Goal: Task Accomplishment & Management: Complete application form

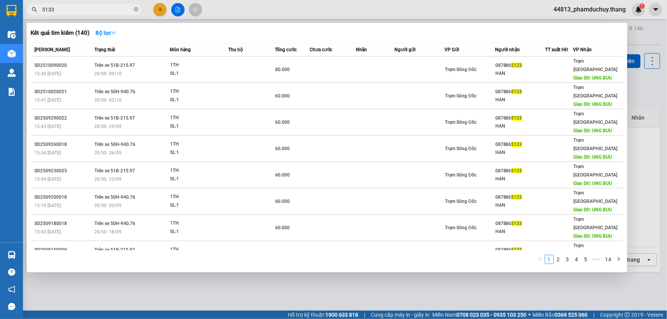
type input "5133"
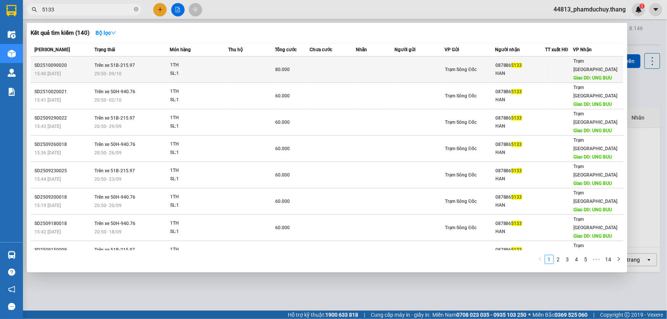
click at [413, 63] on td at bounding box center [420, 70] width 50 height 26
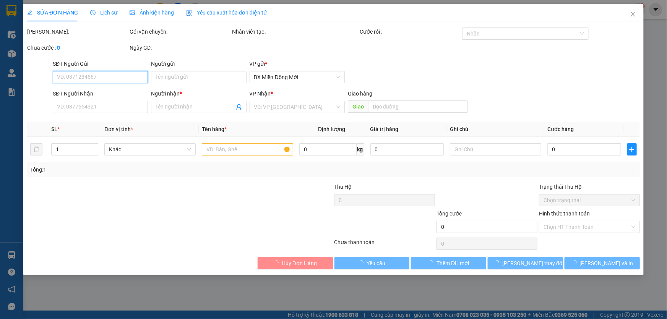
type input "0878865133"
type input "HAN"
type input "UNG BUU"
type input "80.000"
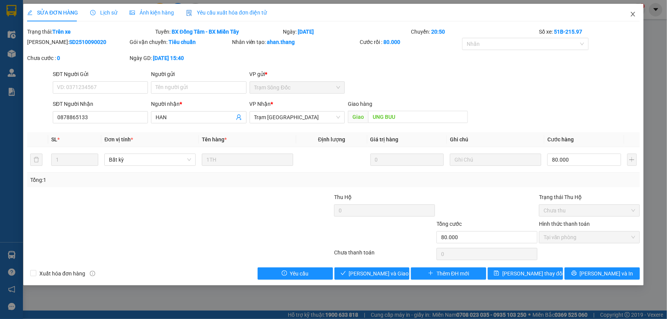
click at [632, 15] on icon "close" at bounding box center [633, 14] width 6 height 6
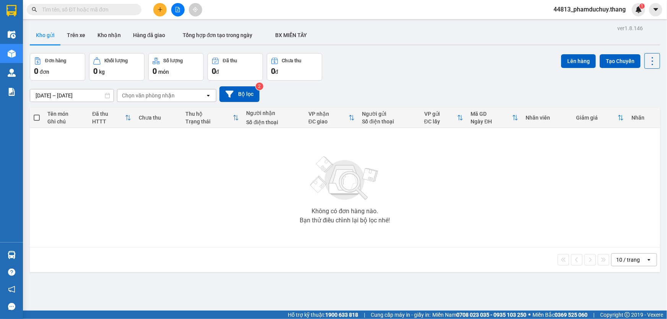
click at [83, 11] on input "text" at bounding box center [87, 9] width 90 height 8
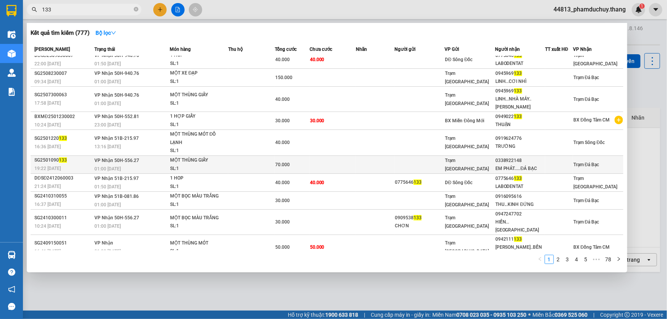
scroll to position [7, 0]
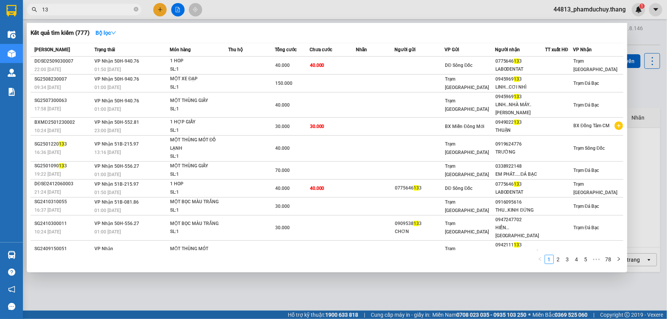
type input "1"
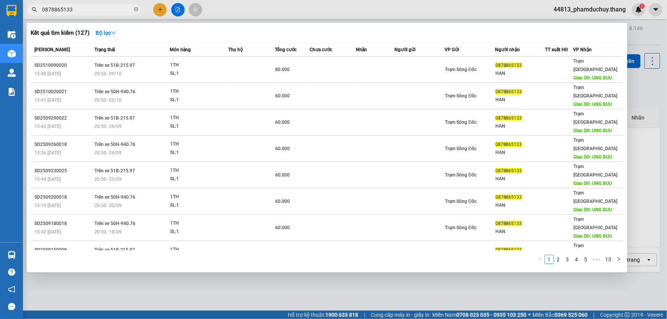
type input "0878865133"
